Goal: Information Seeking & Learning: Understand process/instructions

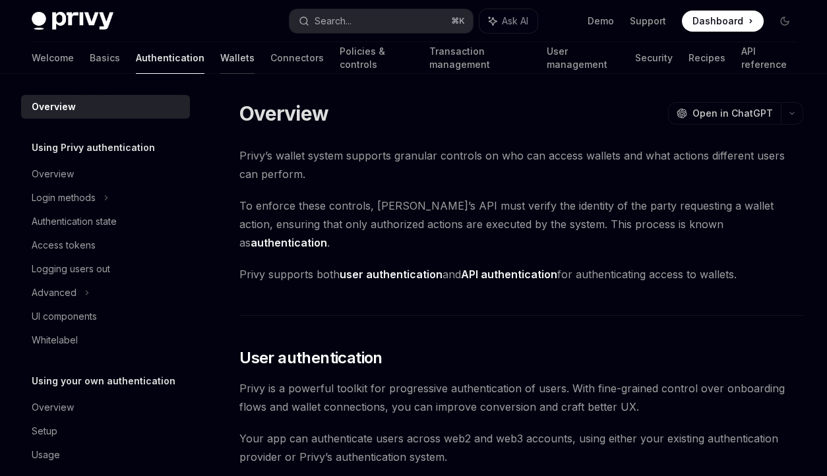
click at [220, 53] on link "Wallets" at bounding box center [237, 58] width 34 height 32
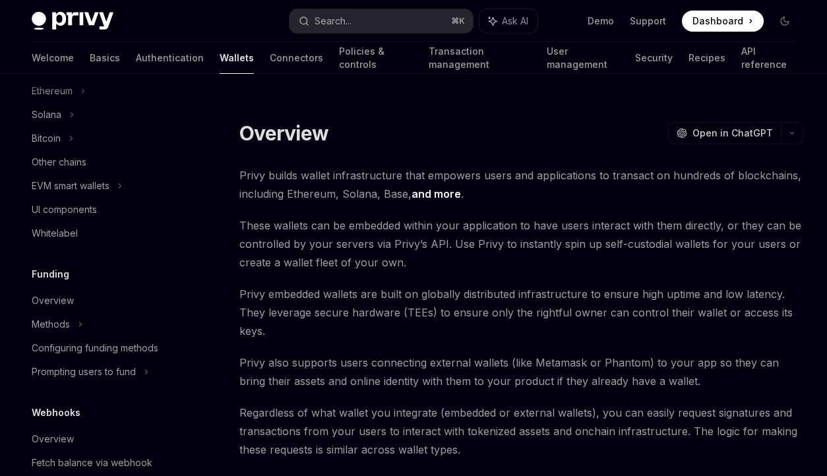
scroll to position [356, 0]
click at [154, 375] on div "Prompting users to fund" at bounding box center [105, 371] width 169 height 24
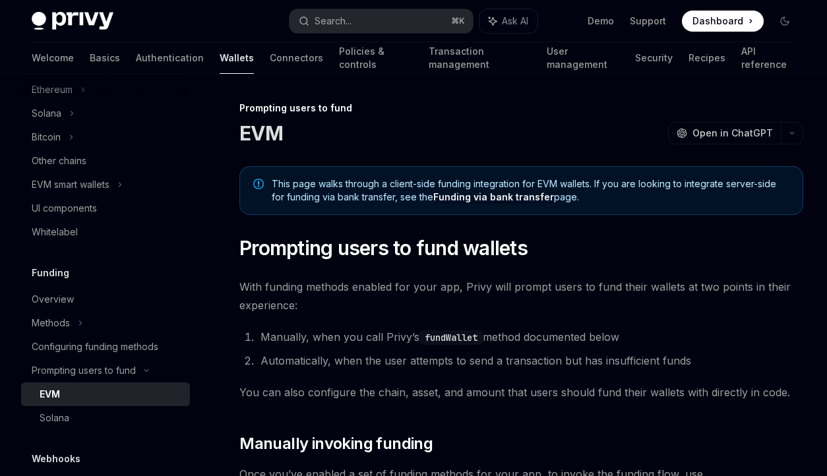
click at [143, 387] on div "EVM" at bounding box center [111, 395] width 143 height 16
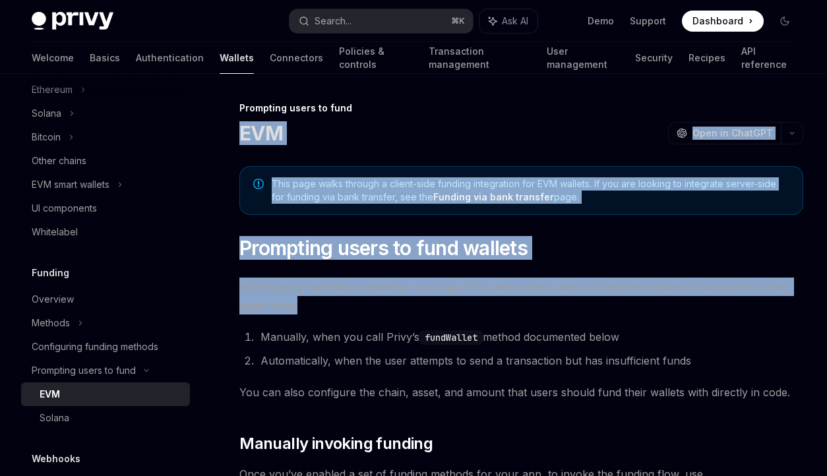
drag, startPoint x: 240, startPoint y: 132, endPoint x: 367, endPoint y: 303, distance: 213.2
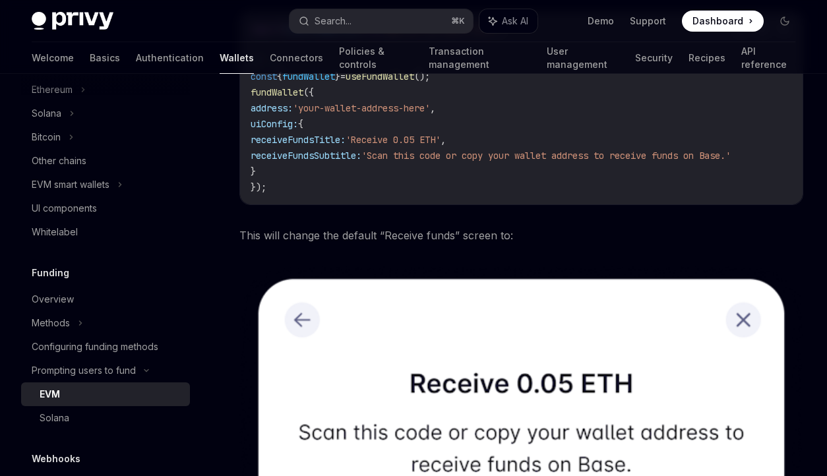
scroll to position [3491, 0]
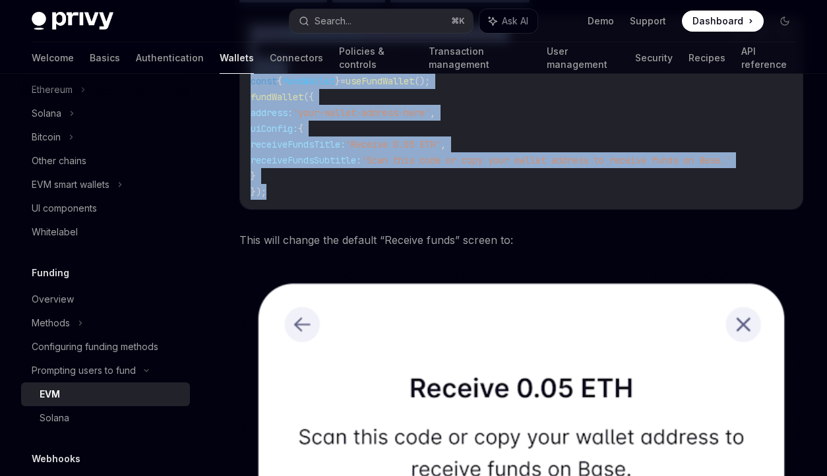
click at [361, 209] on div "import { useFundWallet } from '@privy-io/react-auth' ; // ... const { fundWalle…" at bounding box center [521, 112] width 563 height 193
copy div "LOR IpsuMD Sita co AdipISC ElitSE Doei te InciDID Utla etdo magna aliquae a min…"
click at [136, 63] on link "Authentication" at bounding box center [170, 58] width 68 height 32
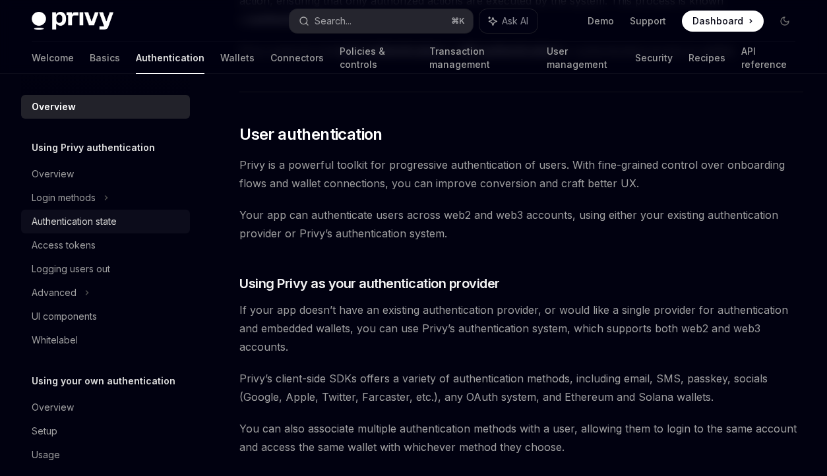
click at [107, 221] on div "Authentication state" at bounding box center [74, 222] width 85 height 16
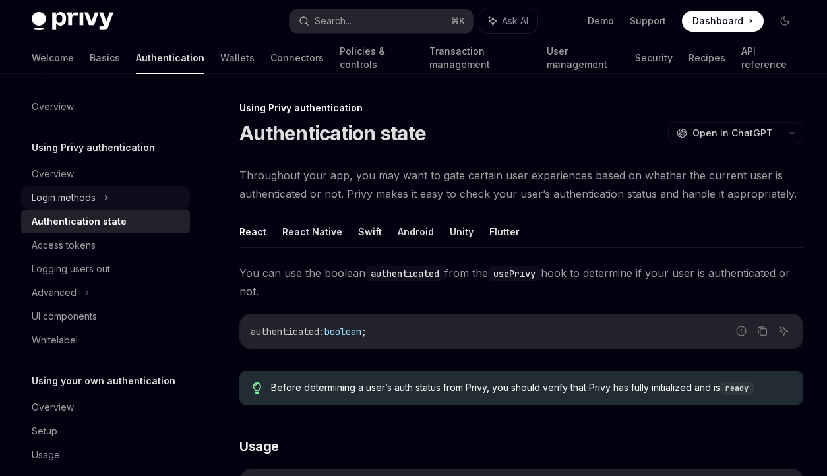
click at [98, 199] on div "Login methods" at bounding box center [105, 198] width 169 height 24
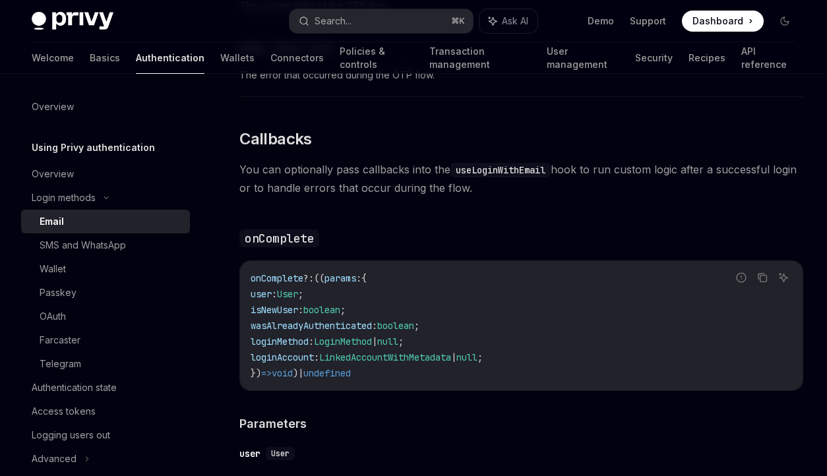
scroll to position [1807, 0]
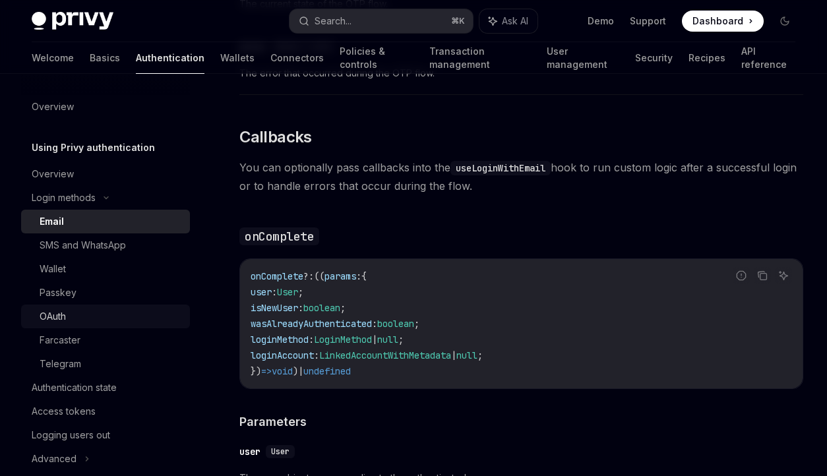
click at [86, 311] on div "OAuth" at bounding box center [111, 317] width 143 height 16
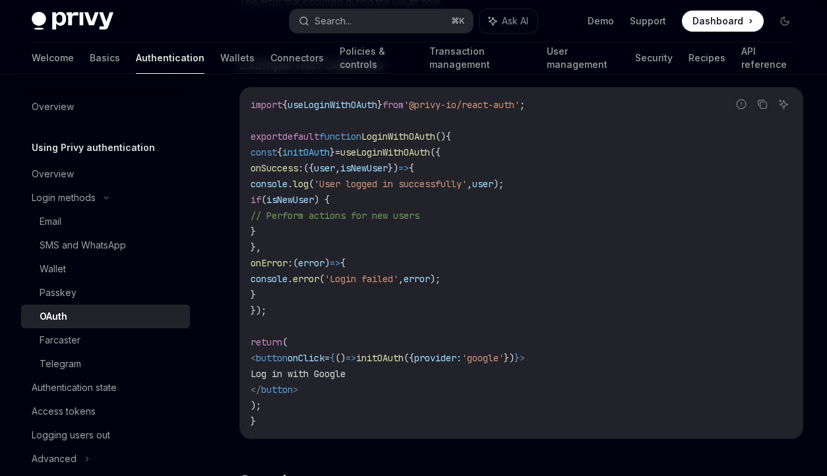
scroll to position [2333, 0]
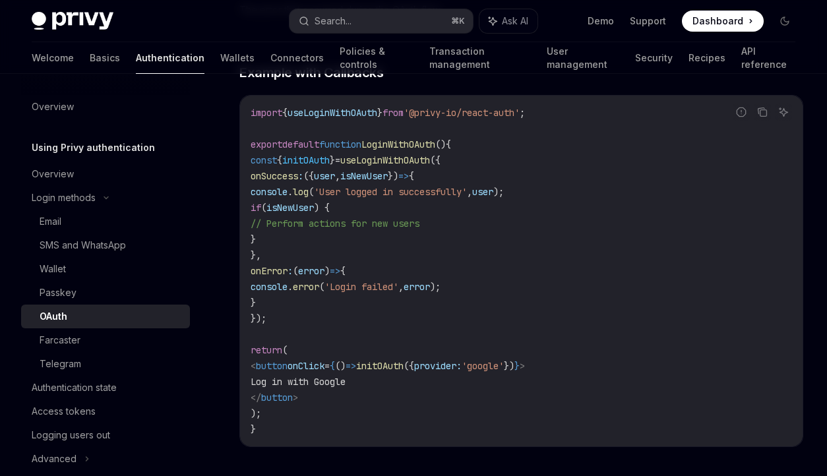
click at [356, 113] on span "useLoginWithOAuth" at bounding box center [333, 113] width 90 height 12
click at [474, 114] on span "'@privy-io/react-auth'" at bounding box center [462, 113] width 116 height 12
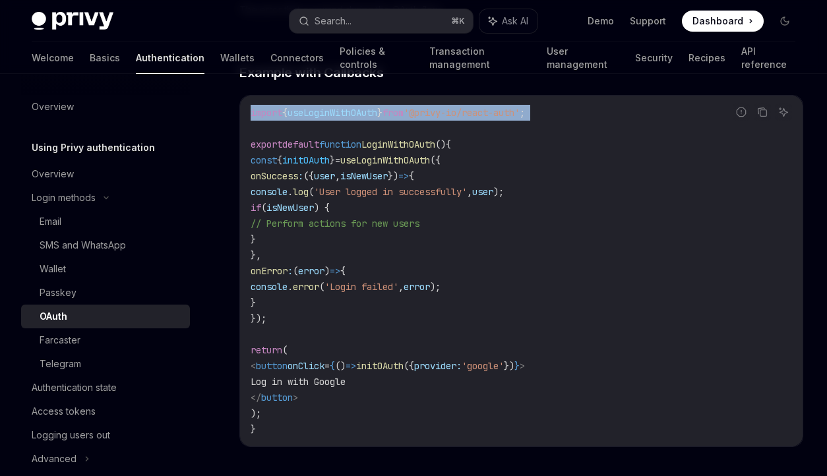
click at [474, 114] on span "'@privy-io/react-auth'" at bounding box center [462, 113] width 116 height 12
copy code "import { useLoginWithOAuth } from '@privy-io/react-auth' ;"
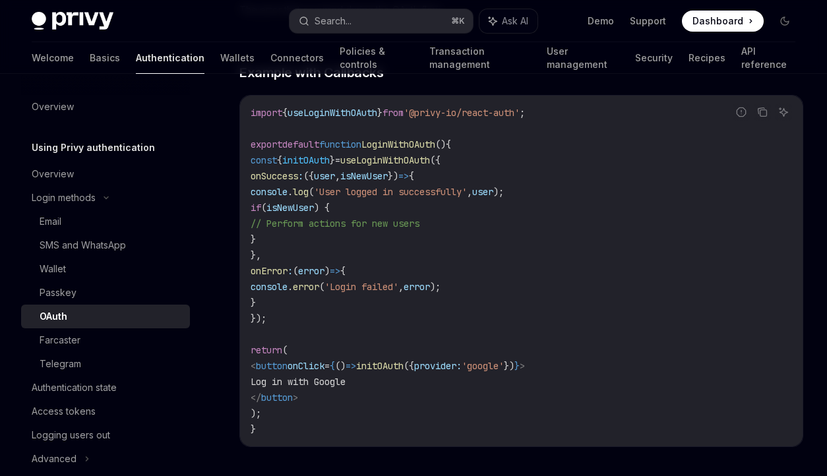
click at [363, 110] on span "useLoginWithOAuth" at bounding box center [333, 113] width 90 height 12
copy span "useLoginWithOAuth"
drag, startPoint x: 271, startPoint y: 160, endPoint x: 325, endPoint y: 309, distance: 157.8
click at [325, 310] on code "import { useLoginWithOAuth } from '@privy-io/react-auth' ; export default funct…" at bounding box center [522, 271] width 542 height 333
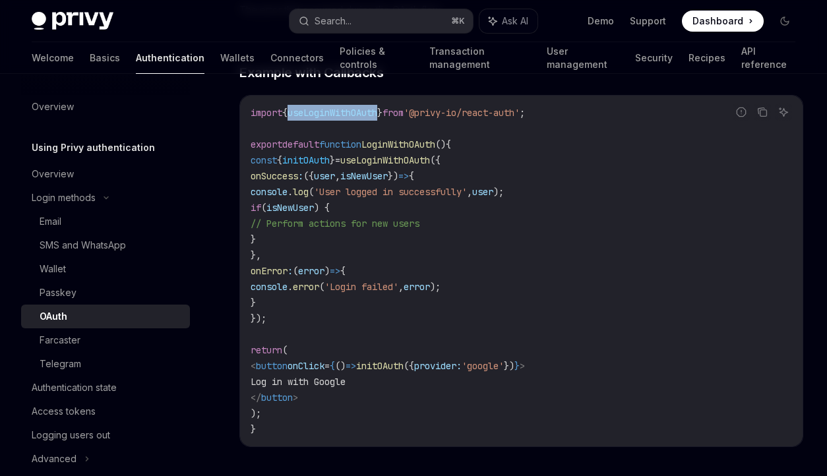
copy code "const { initOAuth } = useLoginWithOAuth ({ onSuccess : ({ user , isNewUser }) =…"
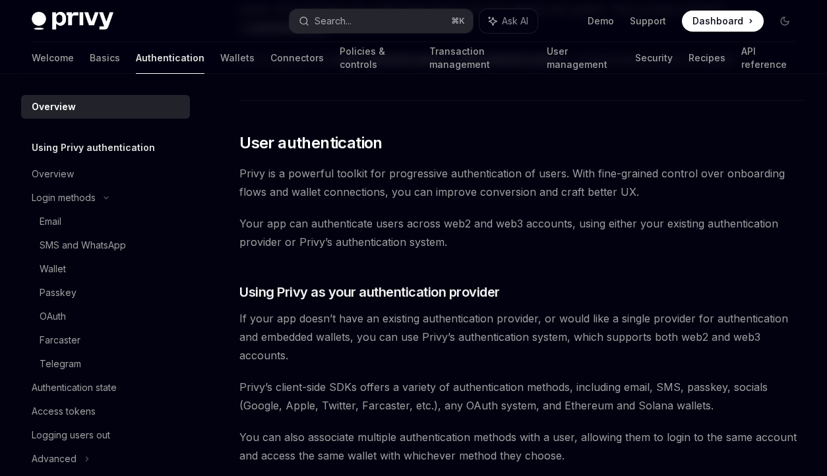
scroll to position [224, 0]
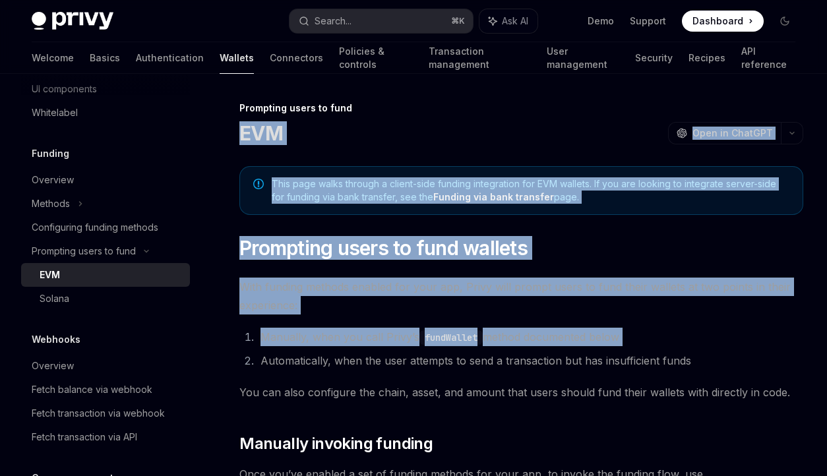
drag, startPoint x: 241, startPoint y: 133, endPoint x: 354, endPoint y: 346, distance: 241.7
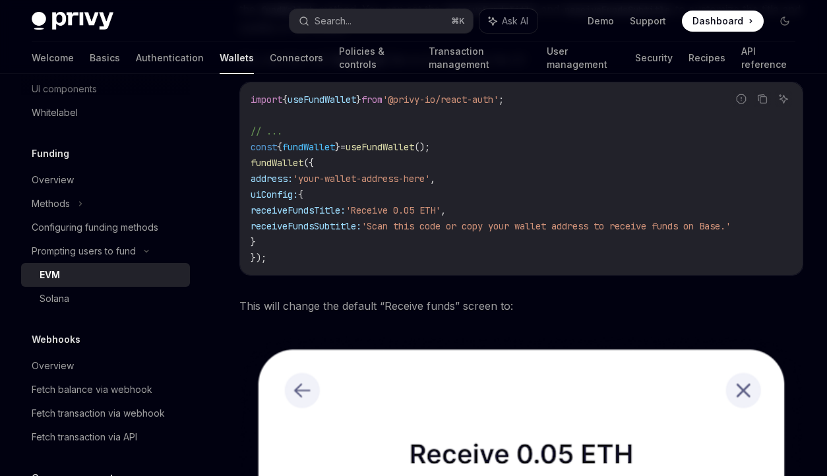
scroll to position [3424, 0]
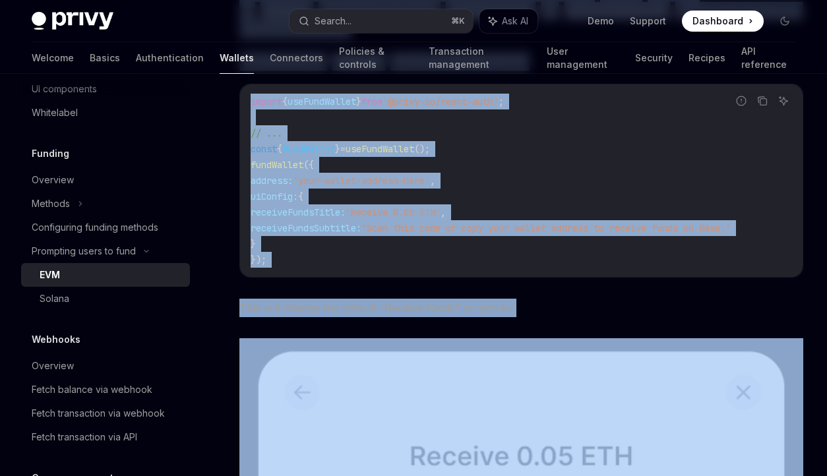
copy div "LOR IpsuMD Sita co AdipISC ElitSE Doei te InciDID Utla etdo magna aliquae a min…"
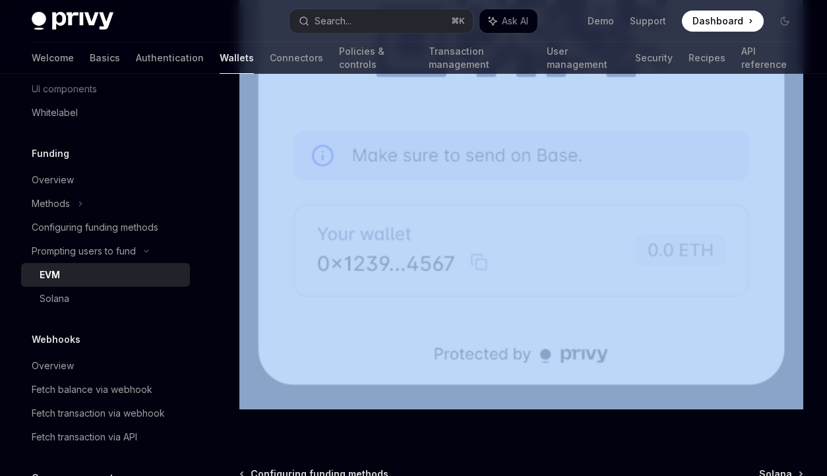
scroll to position [4011, 0]
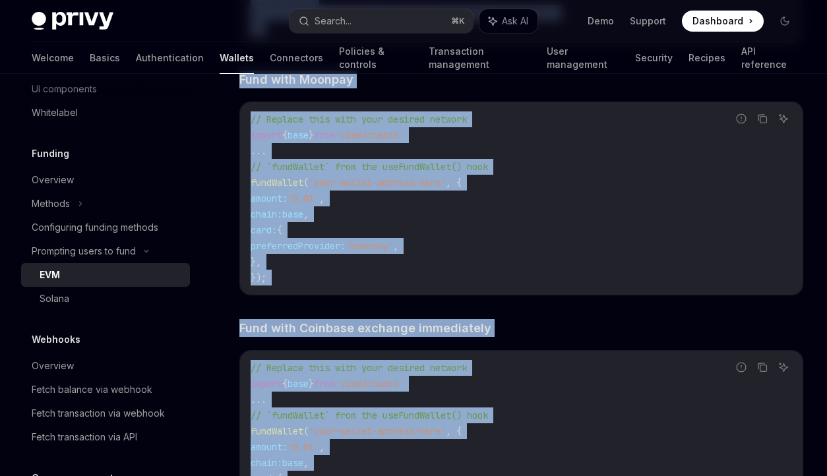
click at [453, 207] on code "// Replace this with your desired network import { base } from 'viem/chains' ..…" at bounding box center [522, 198] width 542 height 174
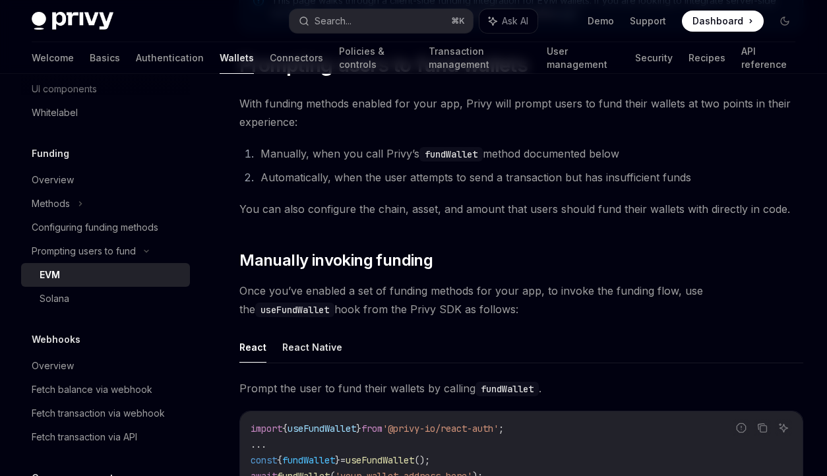
scroll to position [0, 0]
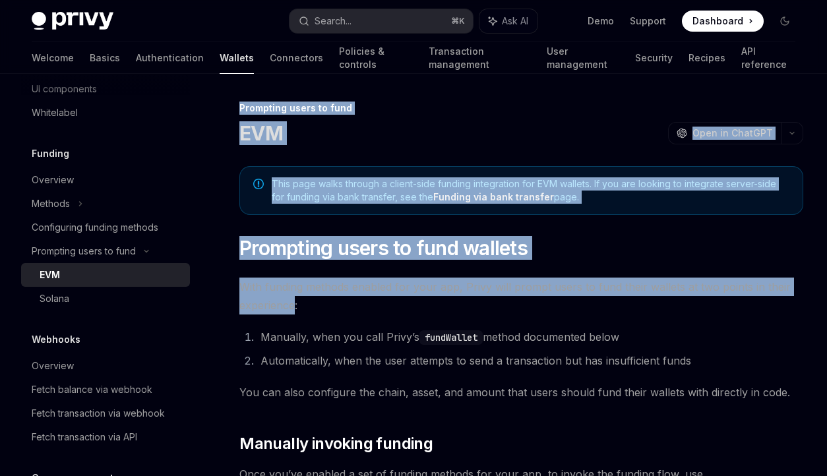
drag, startPoint x: 240, startPoint y: 109, endPoint x: 290, endPoint y: 298, distance: 195.9
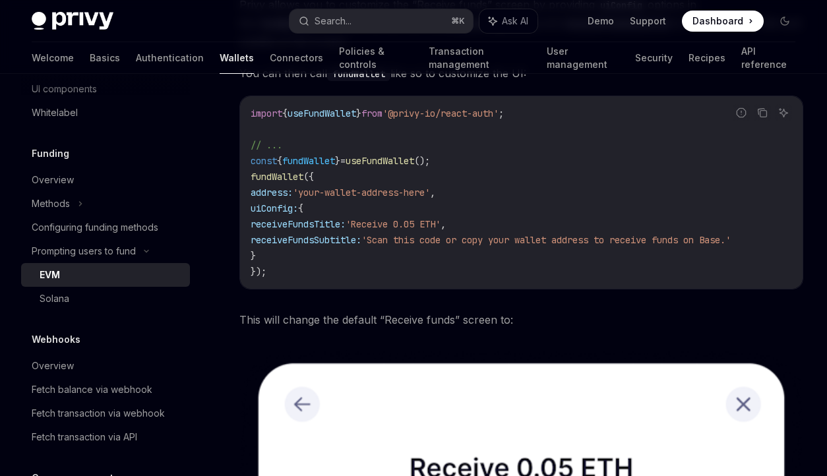
scroll to position [3359, 0]
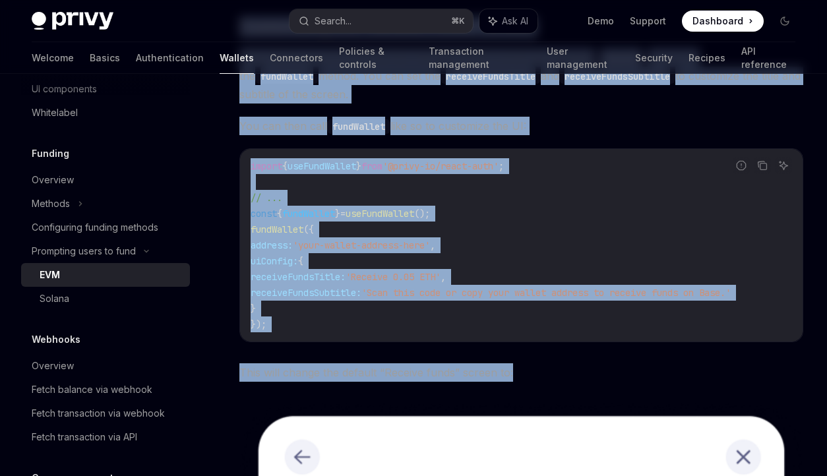
click at [543, 382] on span "This will change the default “Receive funds” screen to:" at bounding box center [521, 373] width 564 height 18
copy div "Loremipsu dolor si amet CON AdipIS Elit se DoeiUSM TempOR Inci ut LaboREE Dolo …"
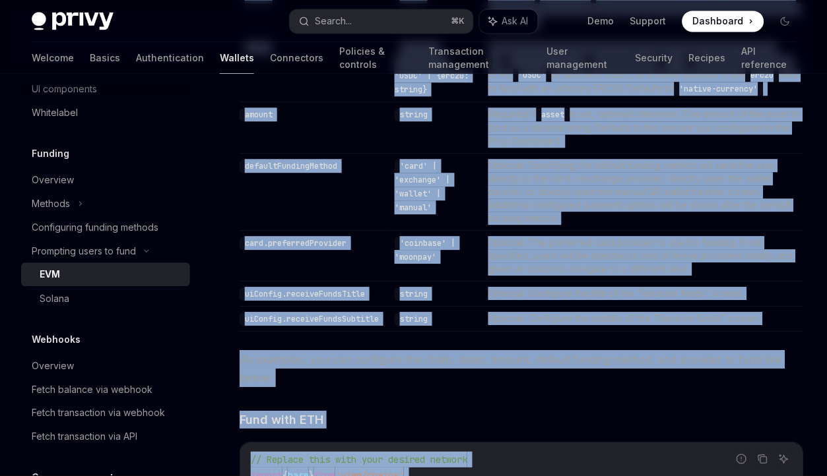
scroll to position [1236, 0]
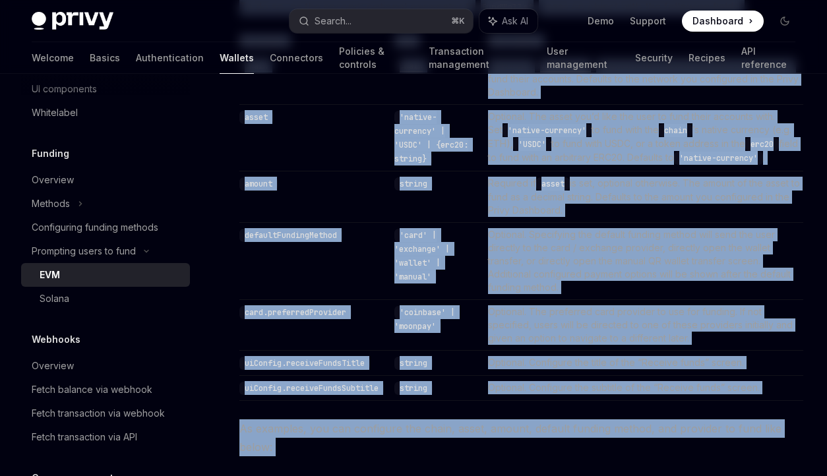
type textarea "*"
